Goal: Check status: Check status

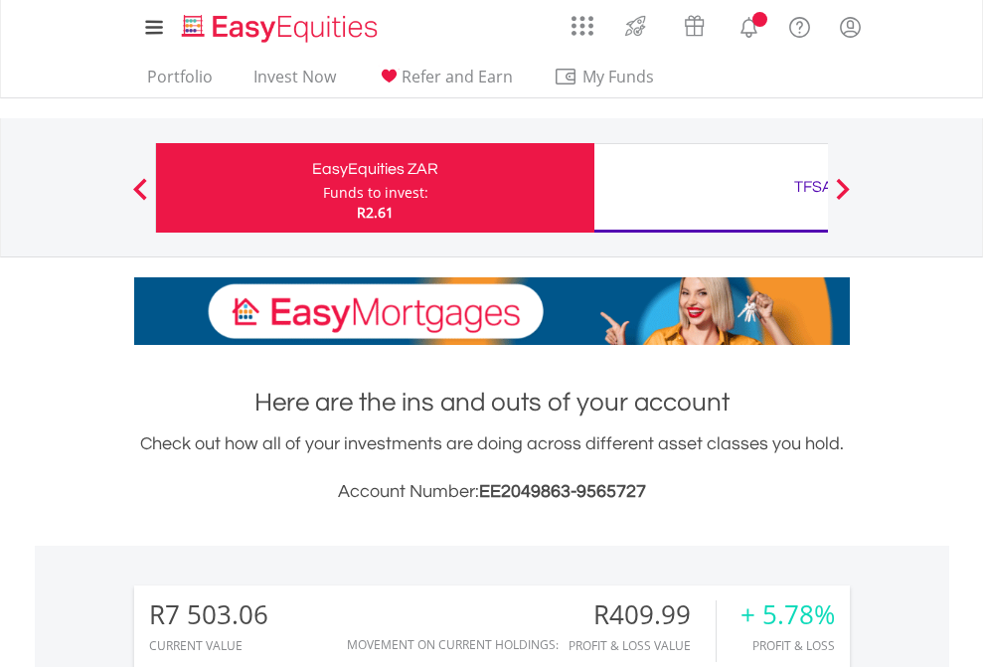
scroll to position [191, 312]
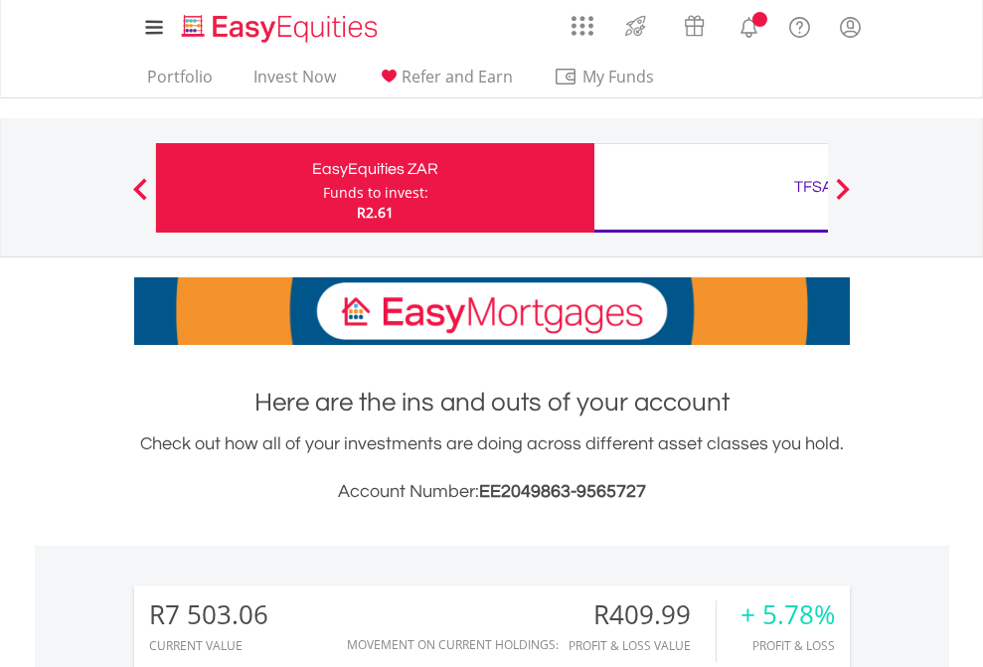
click at [323, 188] on div "Funds to invest:" at bounding box center [375, 193] width 105 height 20
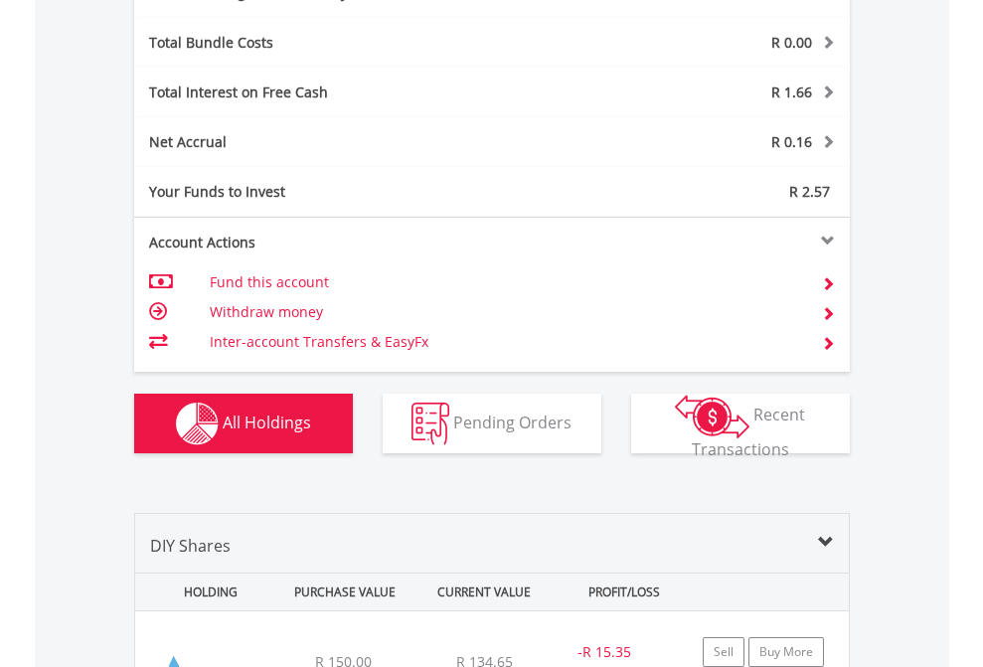
scroll to position [2368, 0]
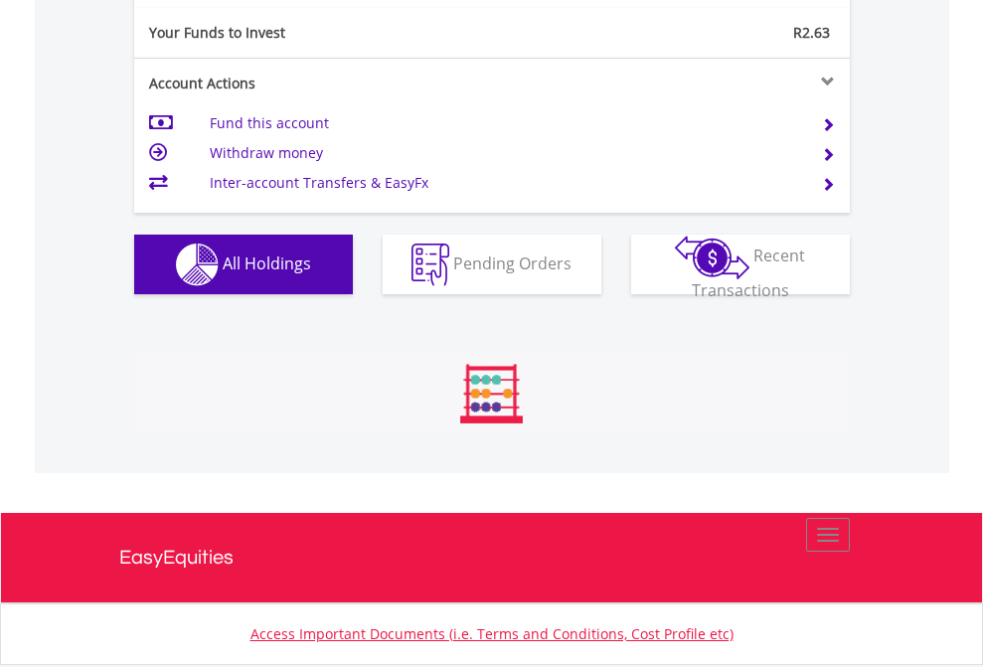
scroll to position [191, 312]
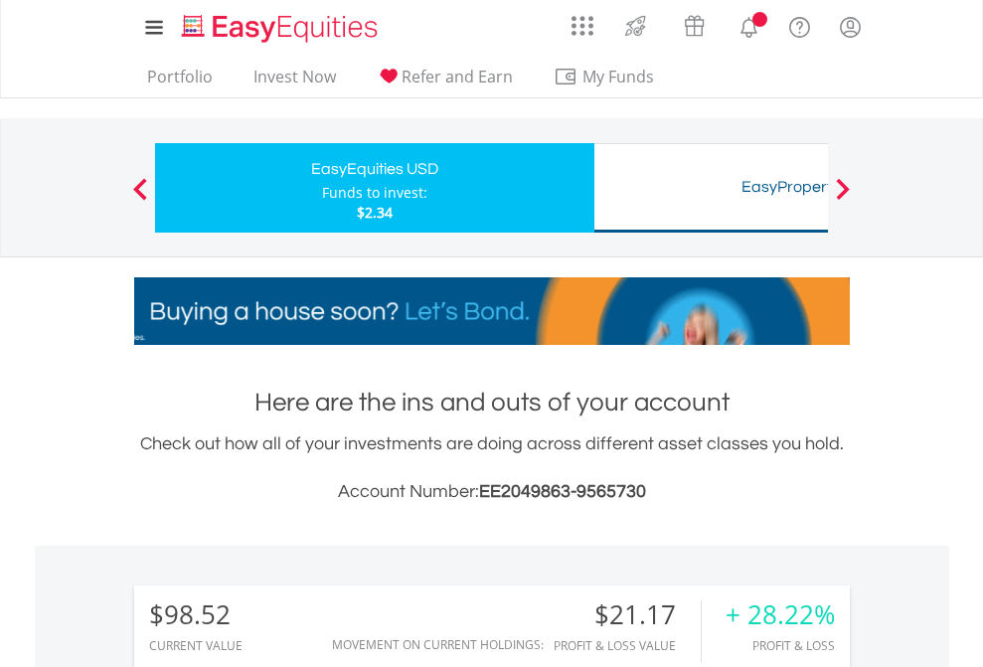
scroll to position [191, 312]
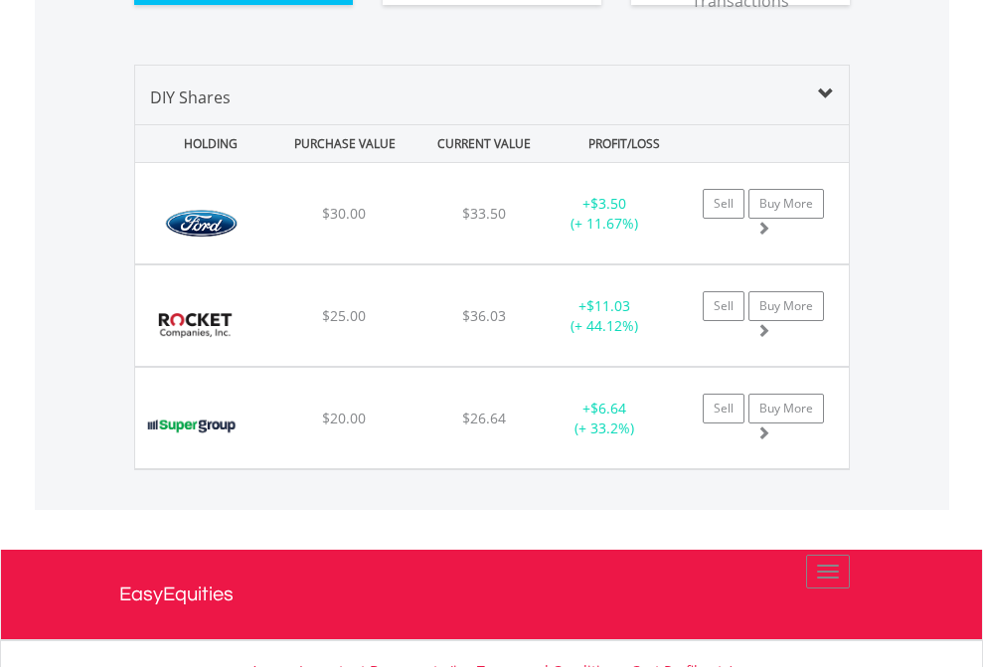
scroll to position [2209, 0]
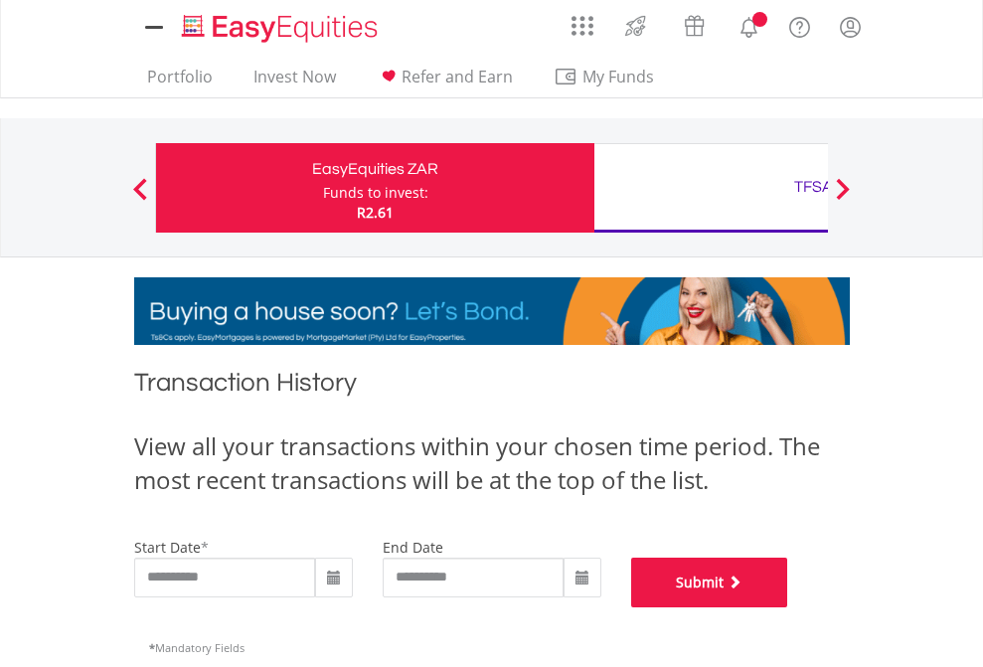
click at [788, 607] on button "Submit" at bounding box center [709, 582] width 157 height 50
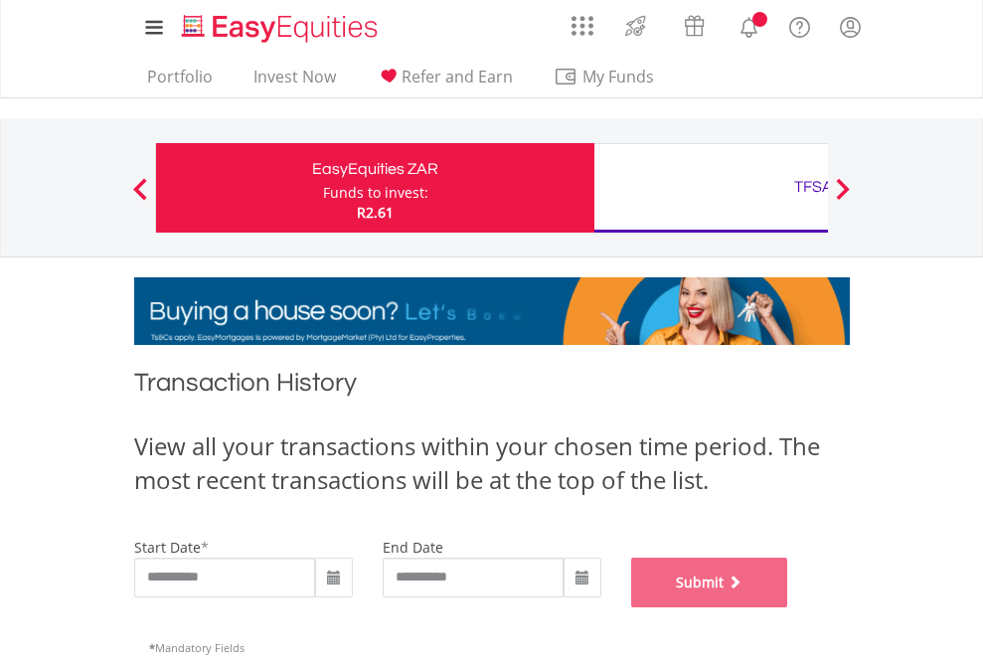
scroll to position [806, 0]
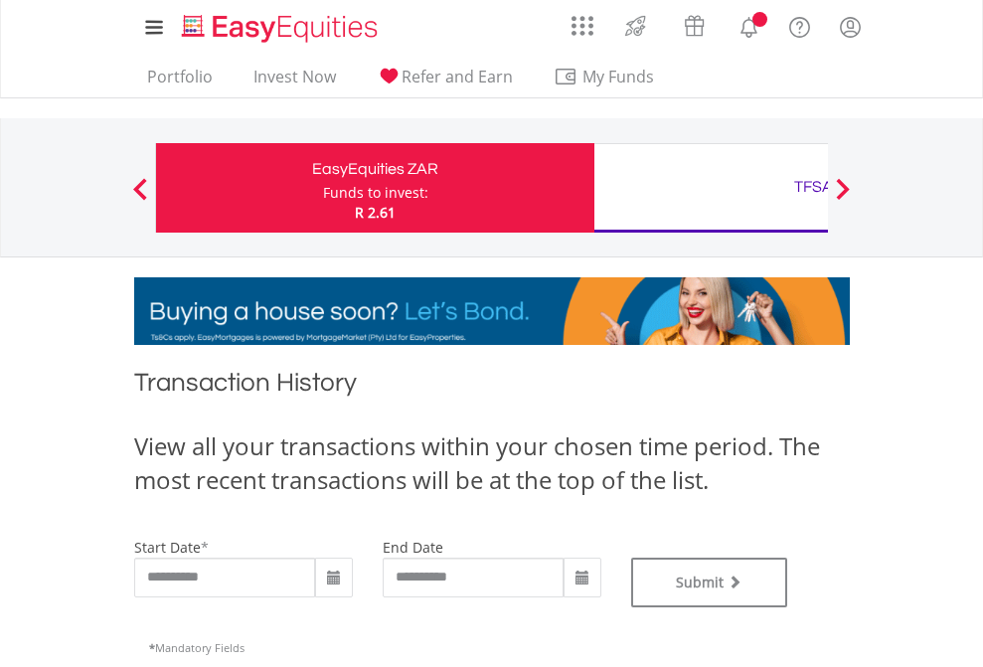
click at [710, 188] on div "TFSA" at bounding box center [813, 187] width 414 height 28
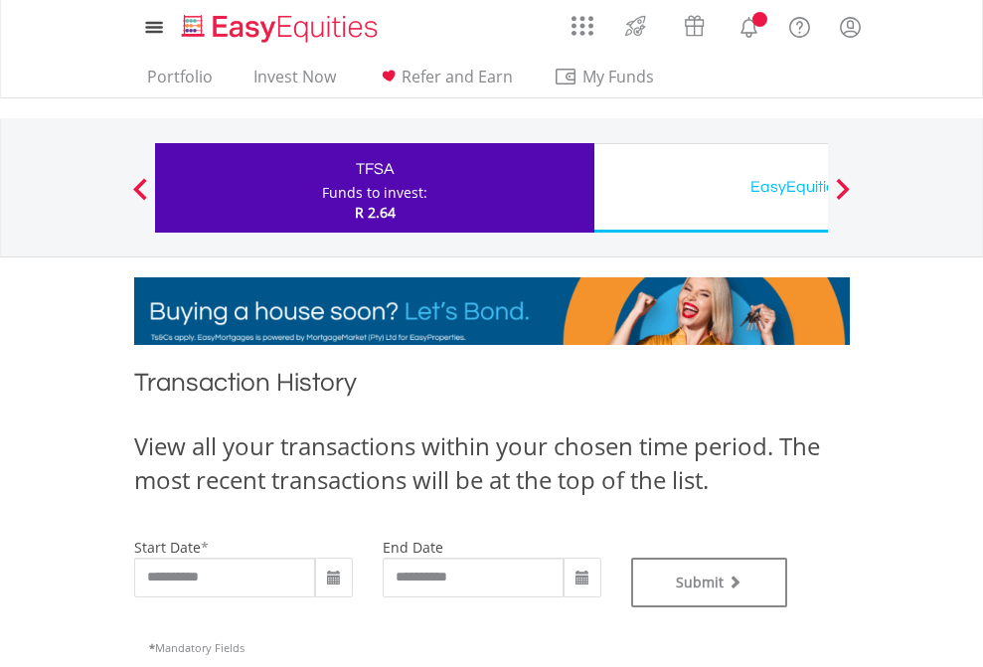
type input "**********"
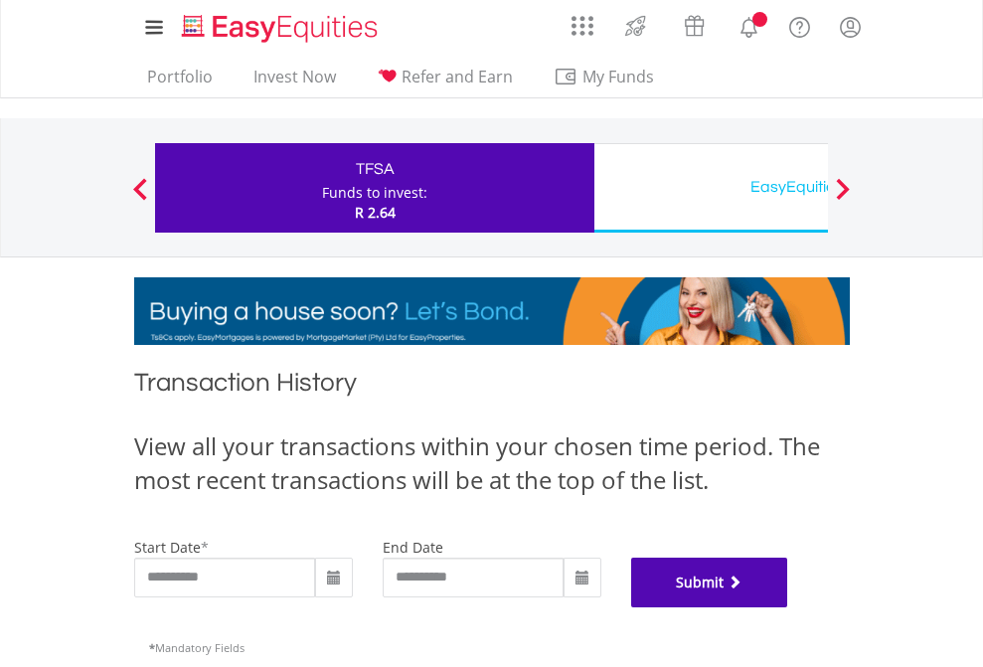
click at [788, 607] on button "Submit" at bounding box center [709, 582] width 157 height 50
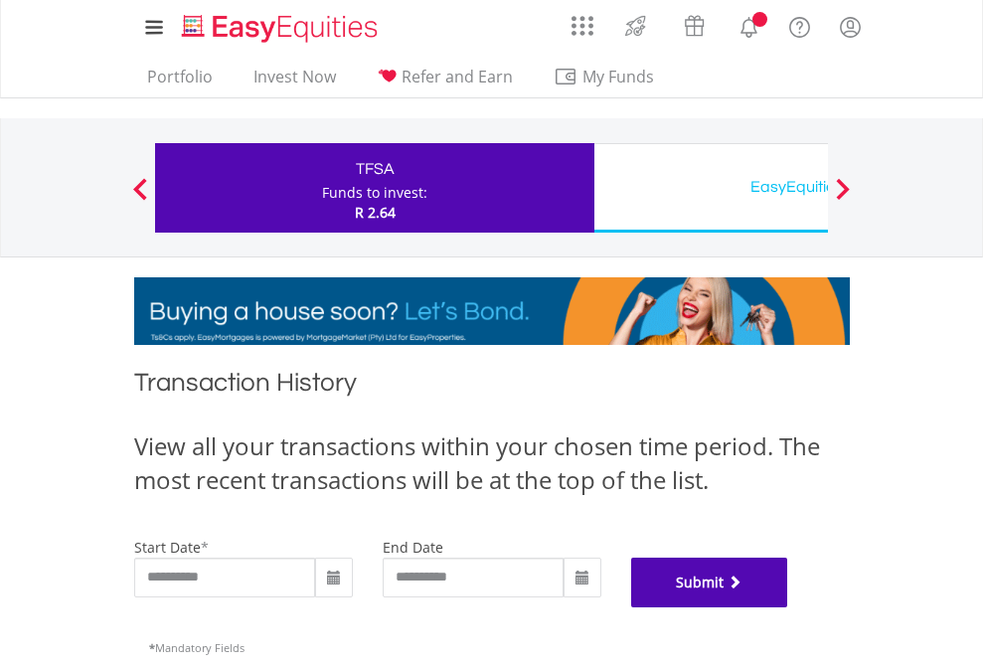
scroll to position [806, 0]
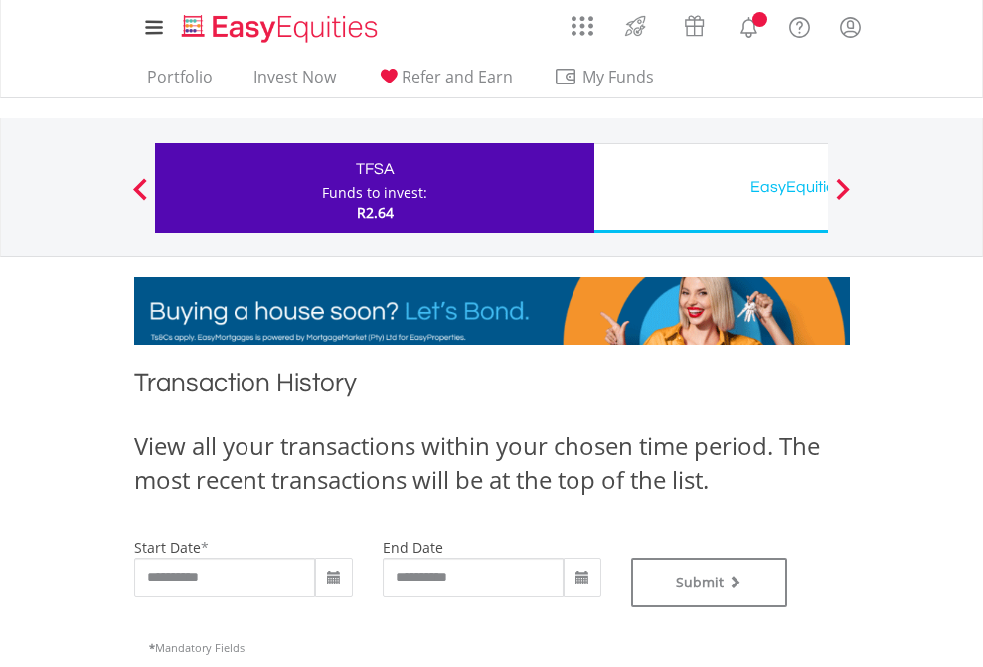
click at [710, 188] on div "EasyEquities USD" at bounding box center [813, 187] width 414 height 28
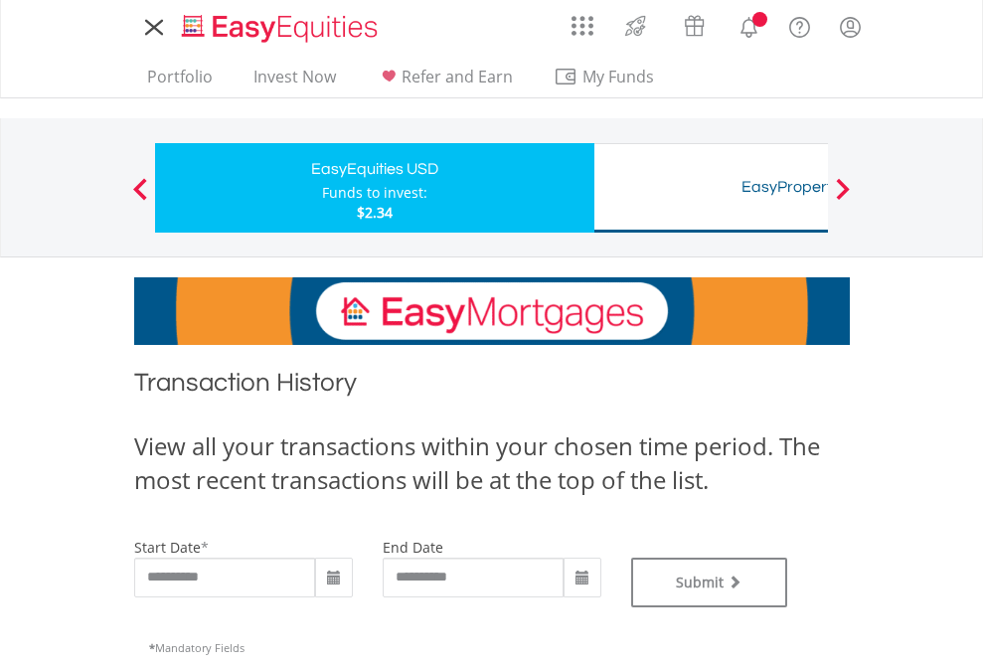
type input "**********"
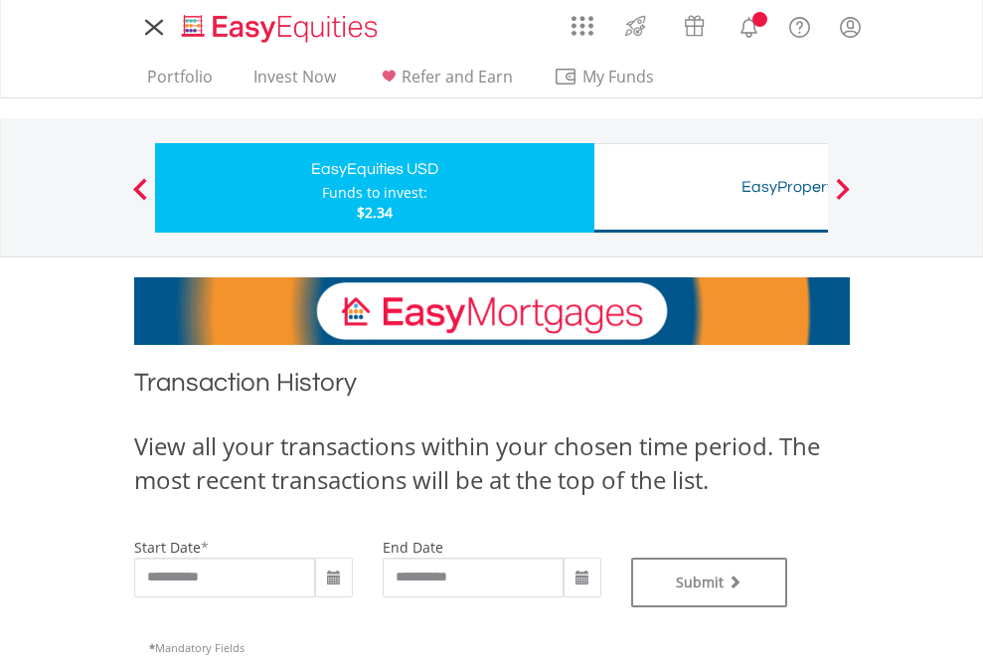
type input "**********"
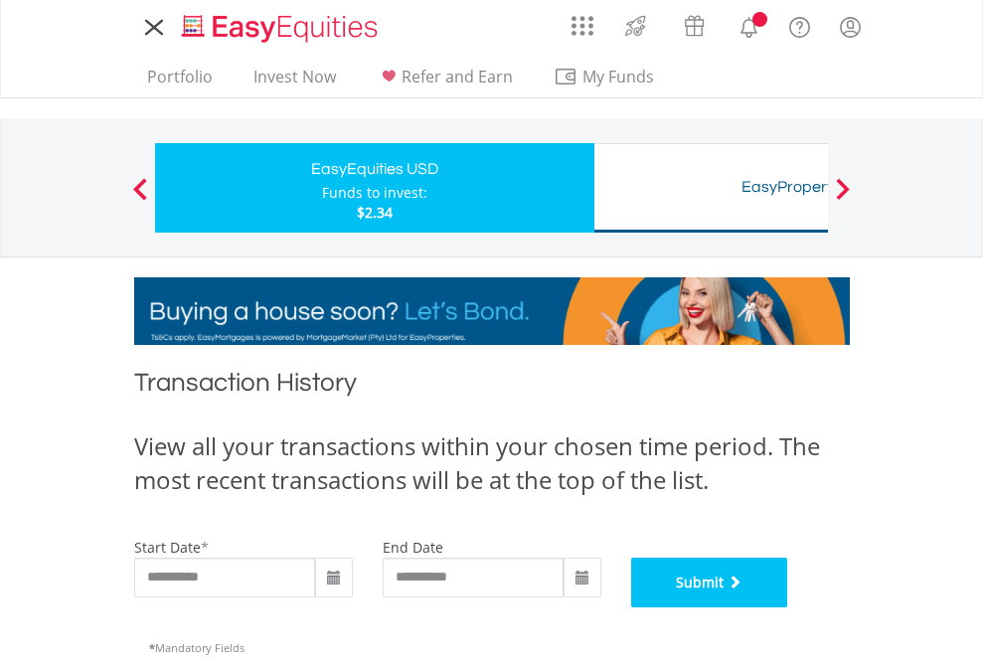
click at [788, 607] on button "Submit" at bounding box center [709, 582] width 157 height 50
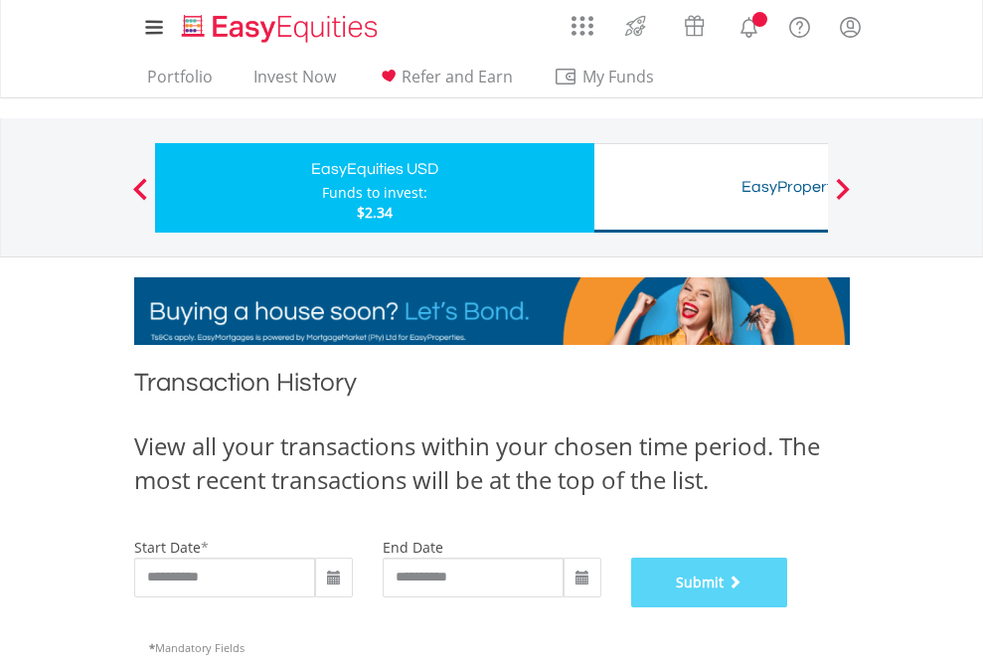
scroll to position [806, 0]
